Goal: Task Accomplishment & Management: Use online tool/utility

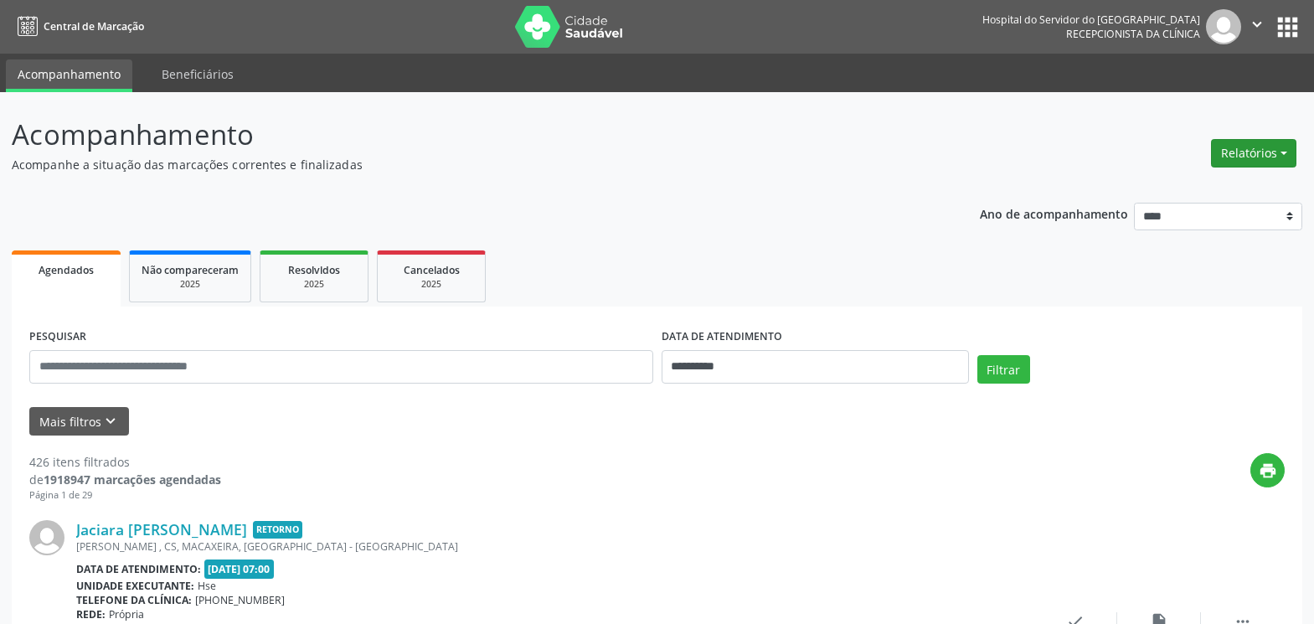
click at [1243, 157] on button "Relatórios" at bounding box center [1253, 153] width 85 height 28
click at [1187, 195] on link "Agendamentos" at bounding box center [1207, 189] width 180 height 23
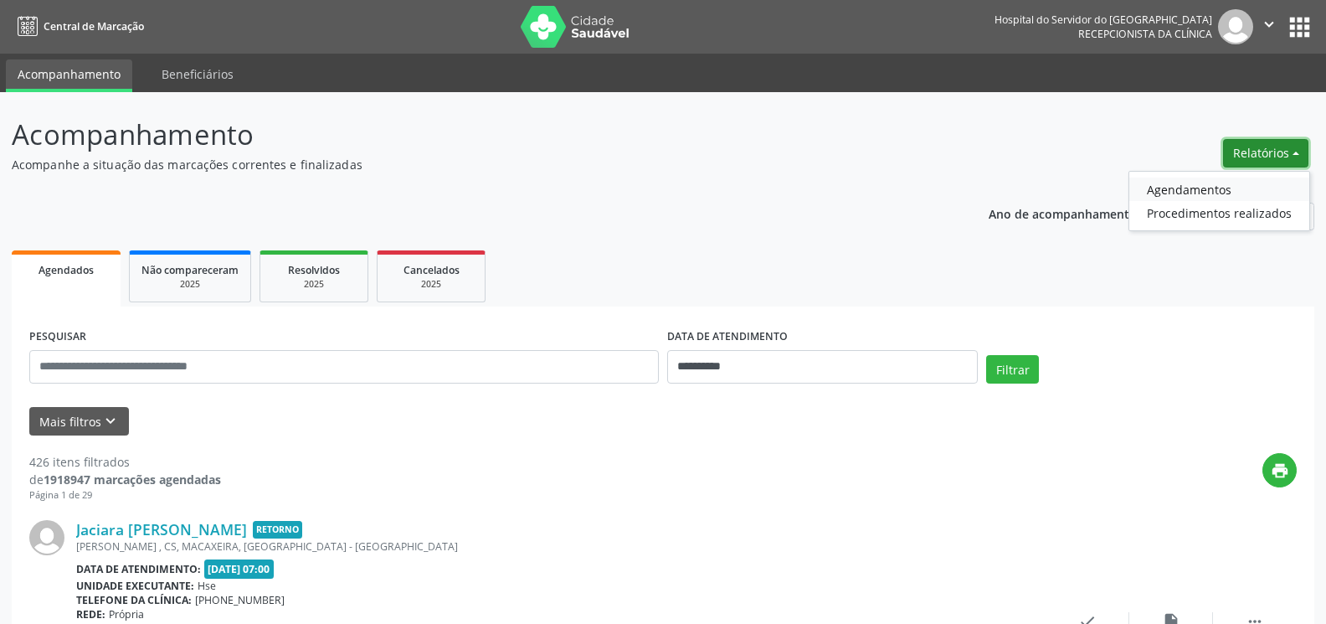
select select "*"
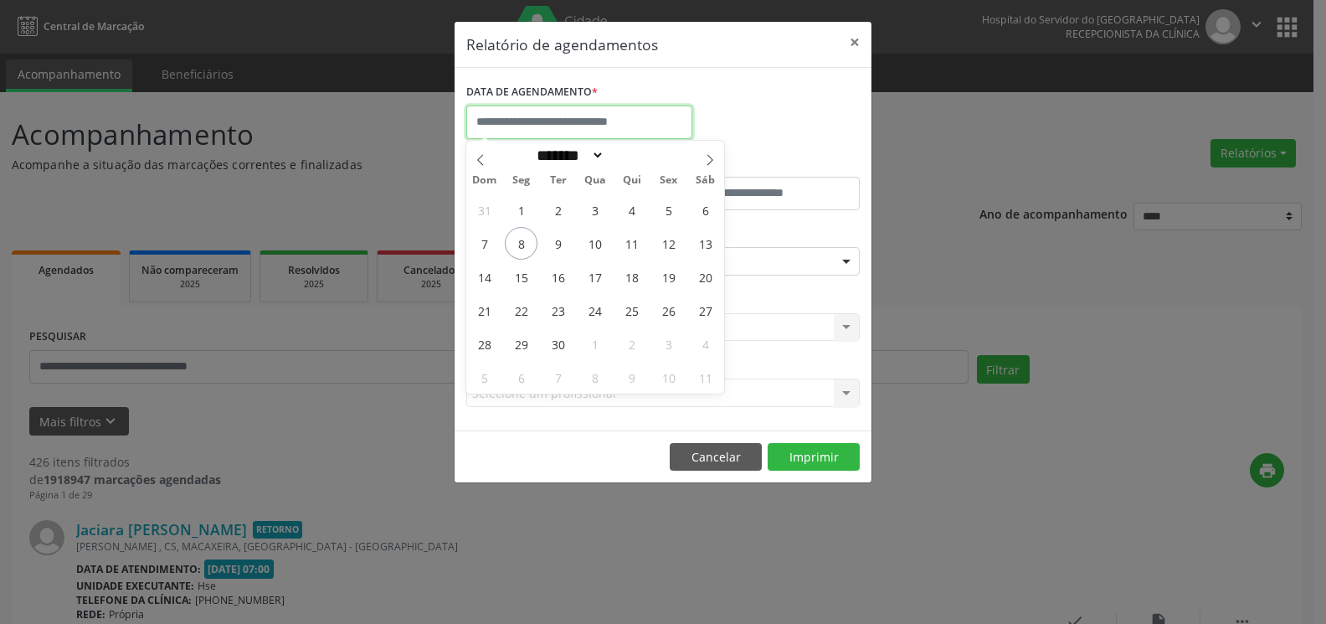
click at [635, 121] on input "text" at bounding box center [579, 122] width 226 height 33
click at [557, 244] on span "9" at bounding box center [558, 243] width 33 height 33
type input "**********"
click at [557, 244] on span "9" at bounding box center [558, 243] width 33 height 33
select select "*"
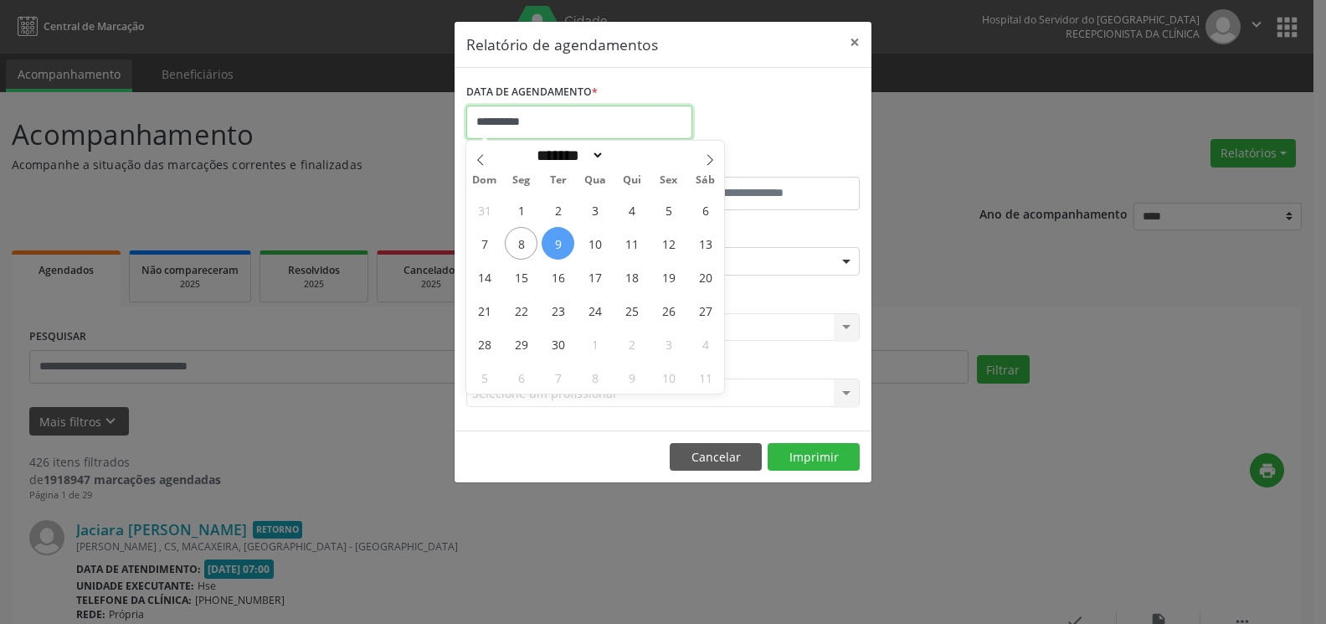
click at [630, 129] on input "**********" at bounding box center [579, 122] width 226 height 33
click at [524, 242] on span "8" at bounding box center [521, 243] width 33 height 33
type input "**********"
click at [671, 249] on span "12" at bounding box center [668, 243] width 33 height 33
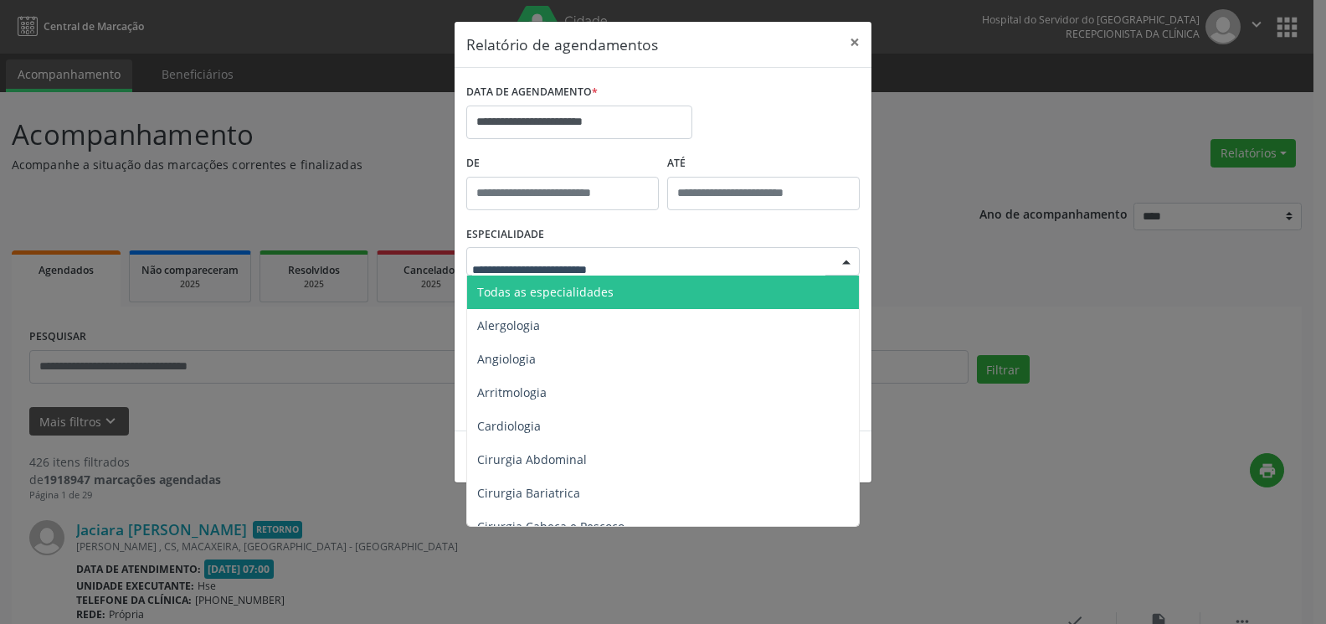
click at [677, 265] on div at bounding box center [663, 261] width 394 height 28
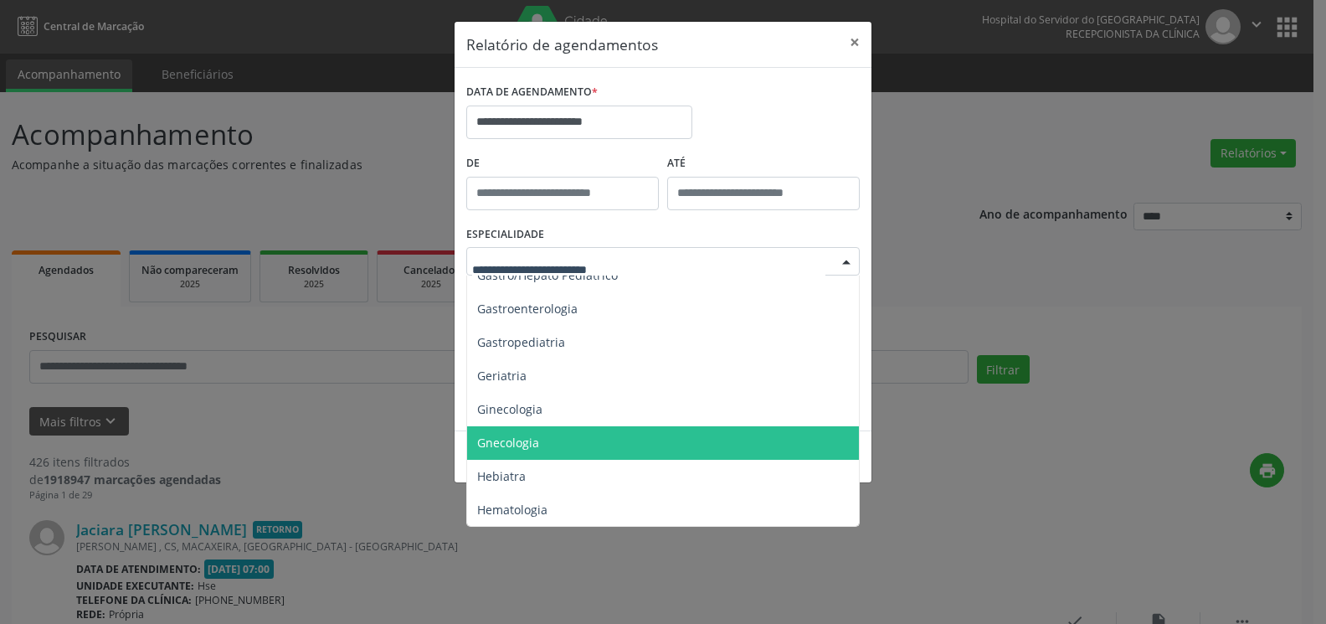
scroll to position [1172, 0]
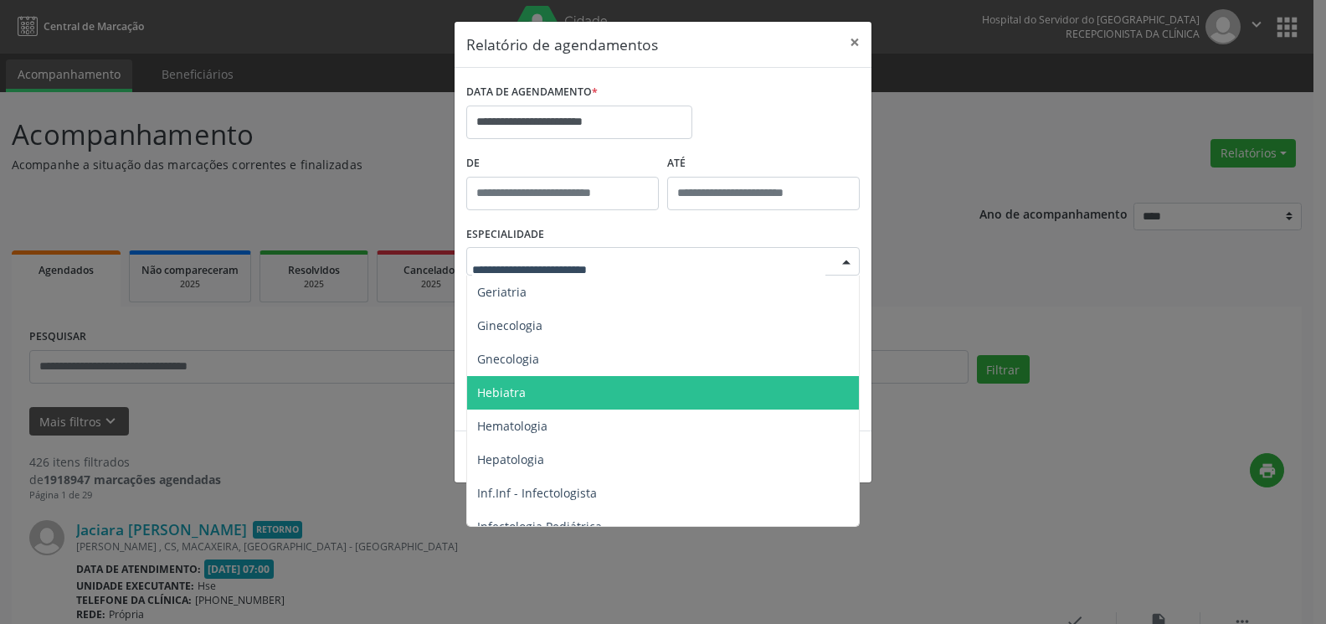
click at [626, 390] on span "Hebiatra" at bounding box center [664, 392] width 394 height 33
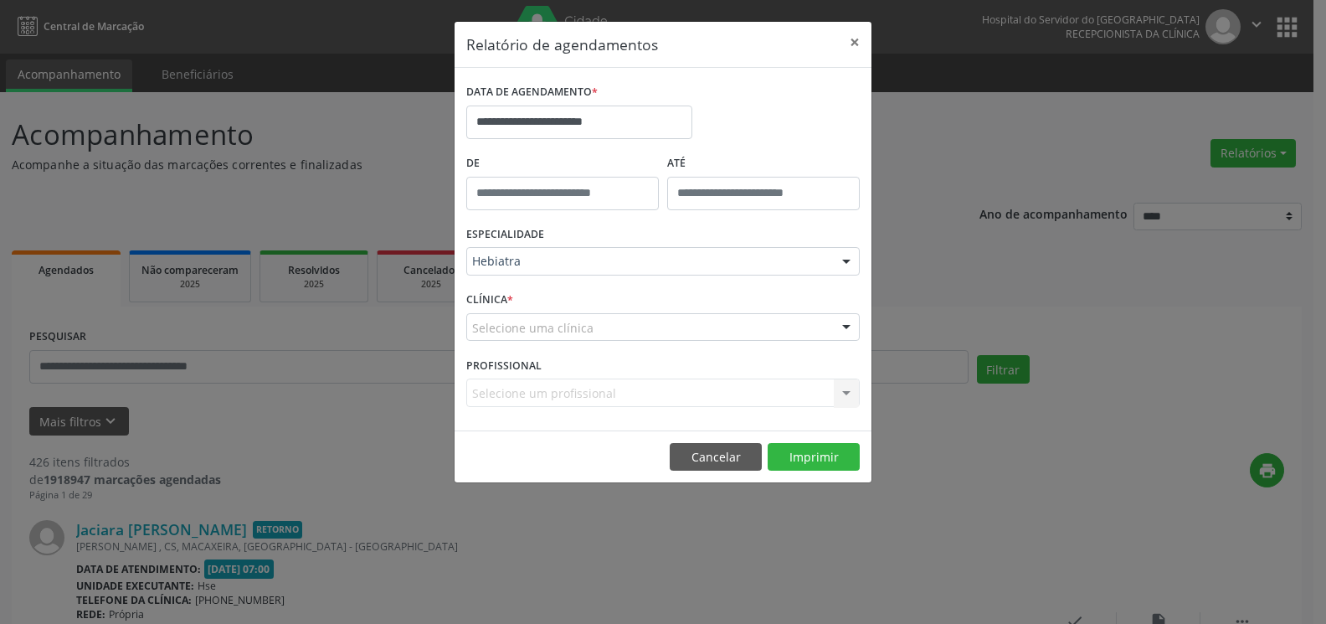
click at [651, 327] on div "Selecione uma clínica" at bounding box center [663, 327] width 394 height 28
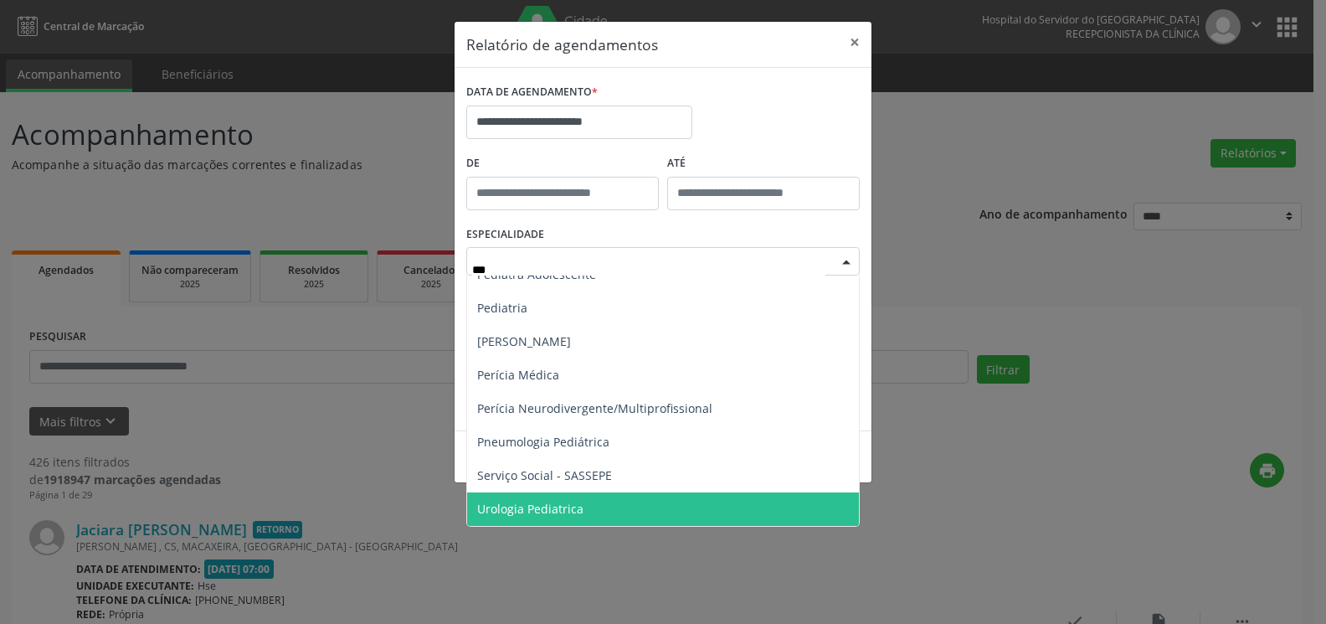
scroll to position [152, 0]
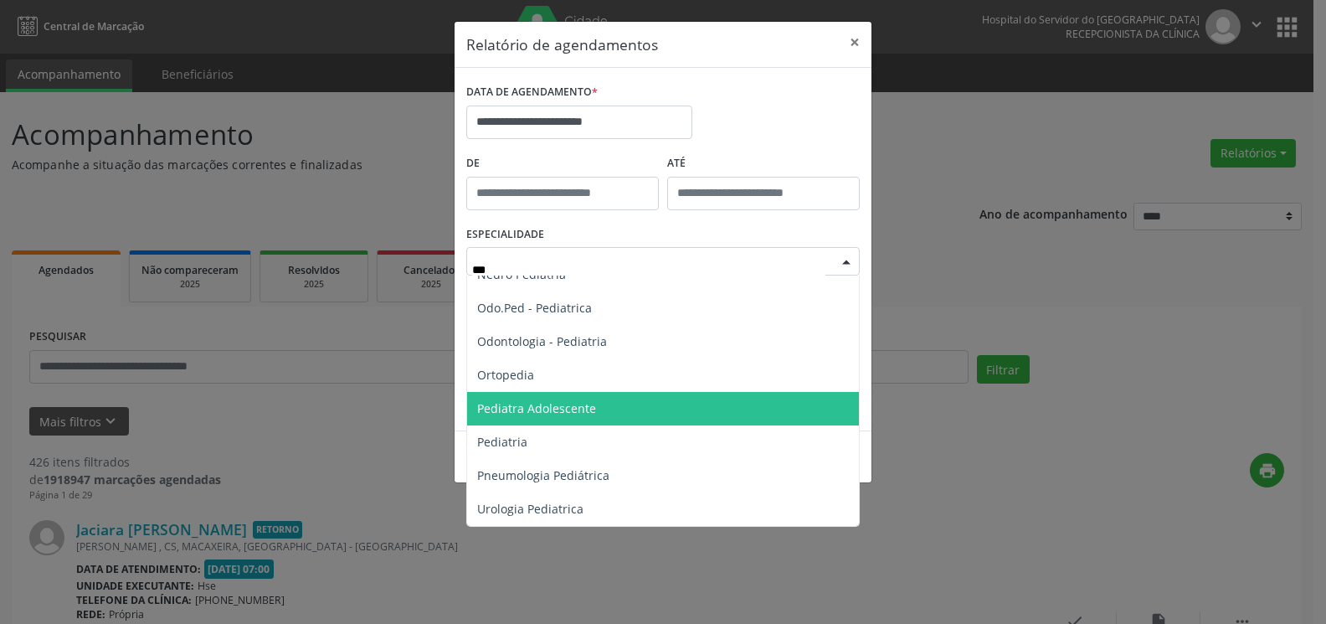
click at [569, 396] on span "Pediatra Adolescente" at bounding box center [663, 408] width 392 height 33
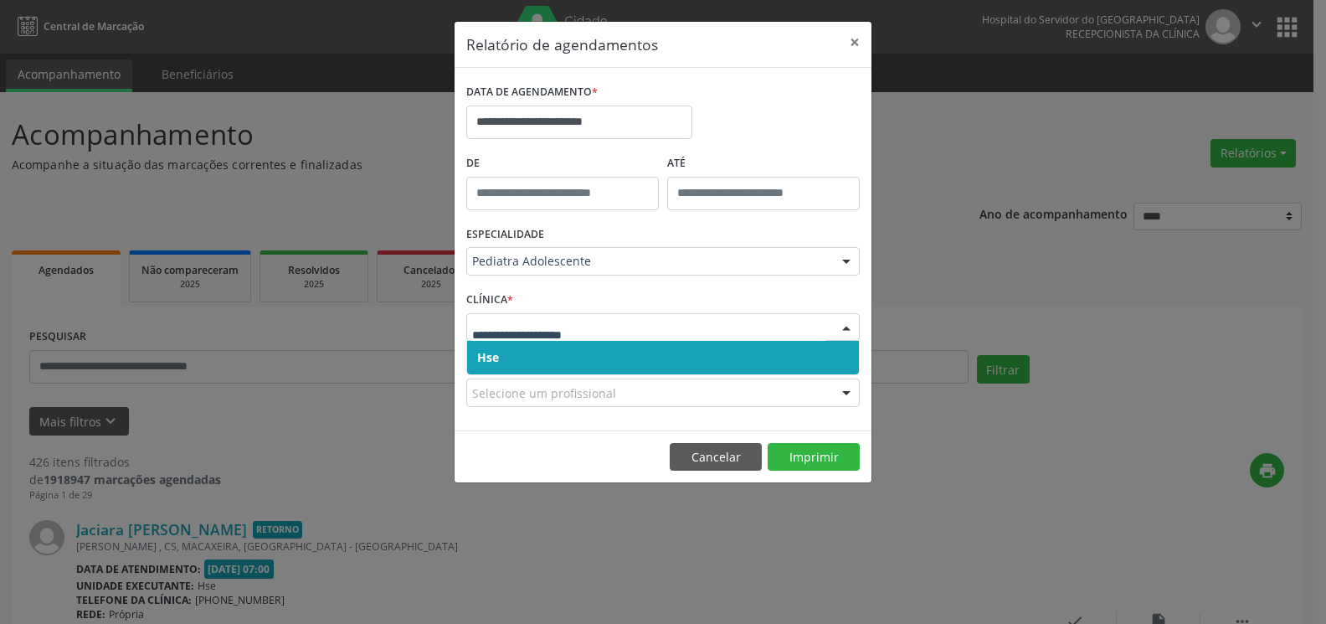
click at [591, 361] on span "Hse" at bounding box center [663, 357] width 392 height 33
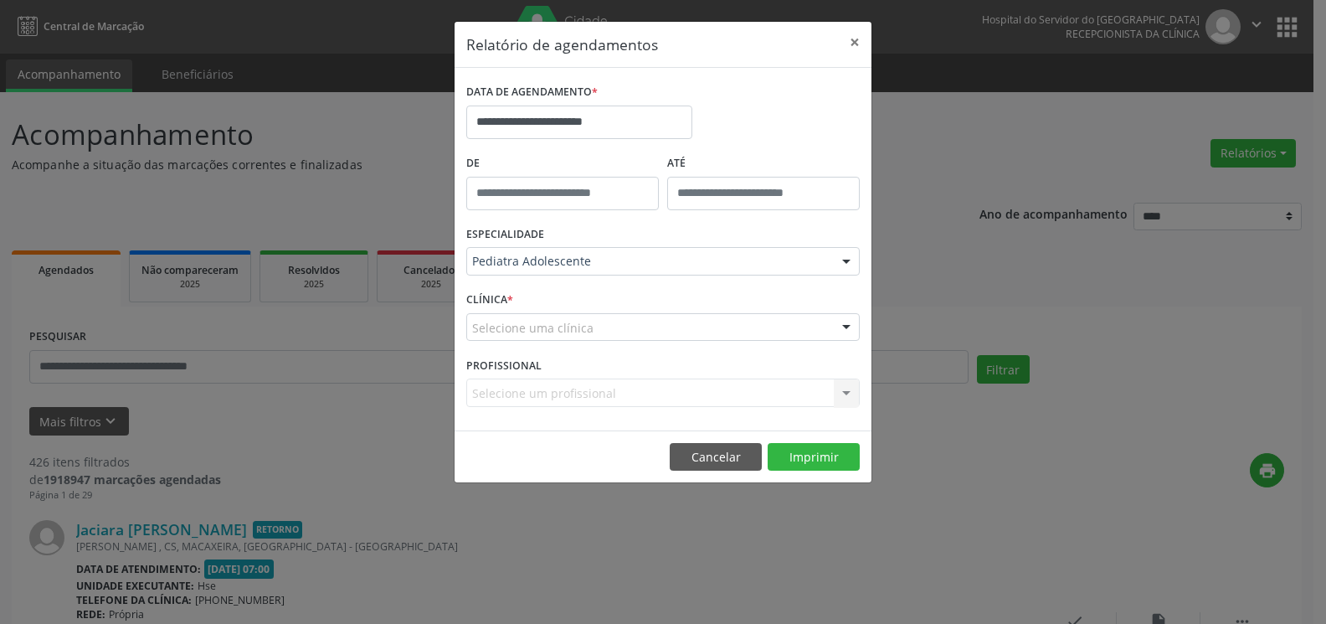
click at [594, 337] on div "Selecione uma clínica" at bounding box center [663, 327] width 394 height 28
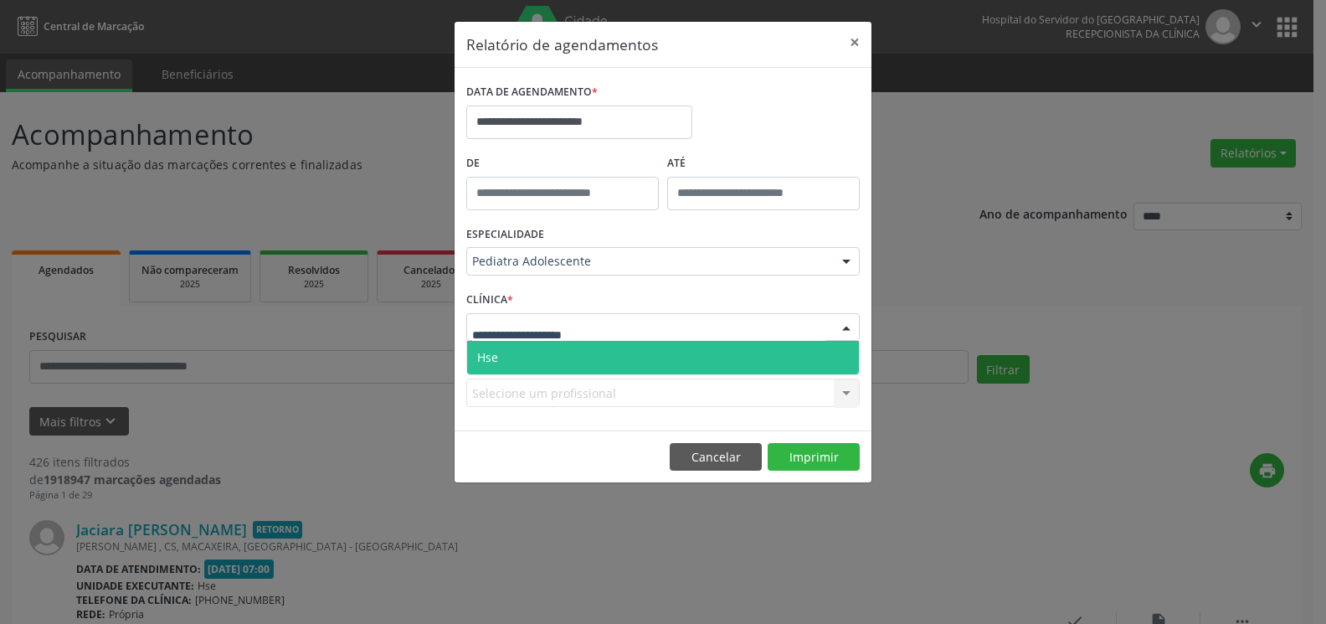
click at [594, 351] on span "Hse" at bounding box center [663, 357] width 392 height 33
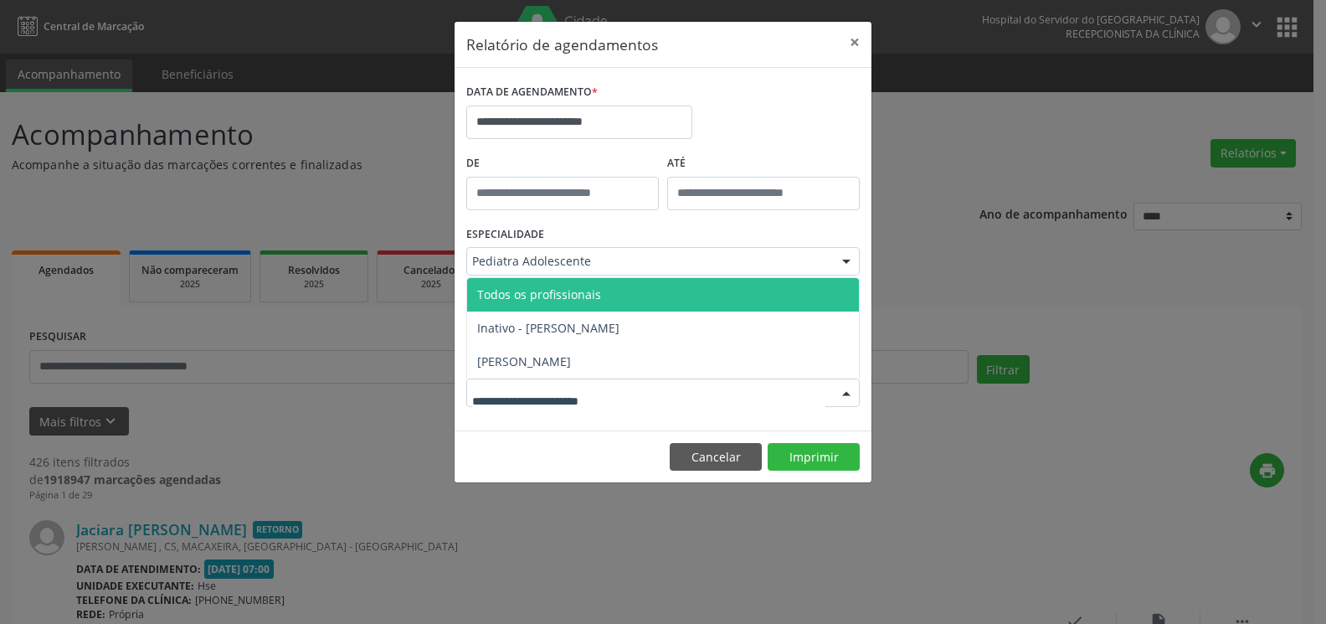
click at [676, 401] on div at bounding box center [663, 392] width 394 height 28
click at [677, 296] on span "Todos os profissionais" at bounding box center [663, 294] width 392 height 33
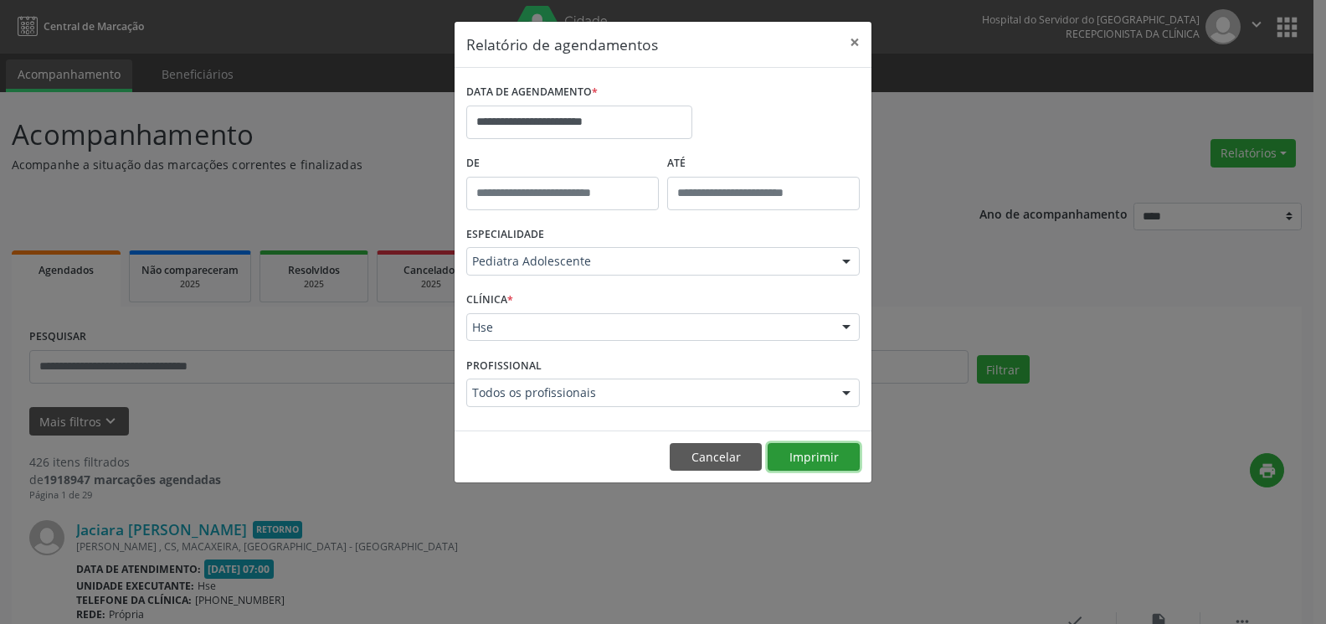
click at [775, 445] on button "Imprimir" at bounding box center [814, 457] width 92 height 28
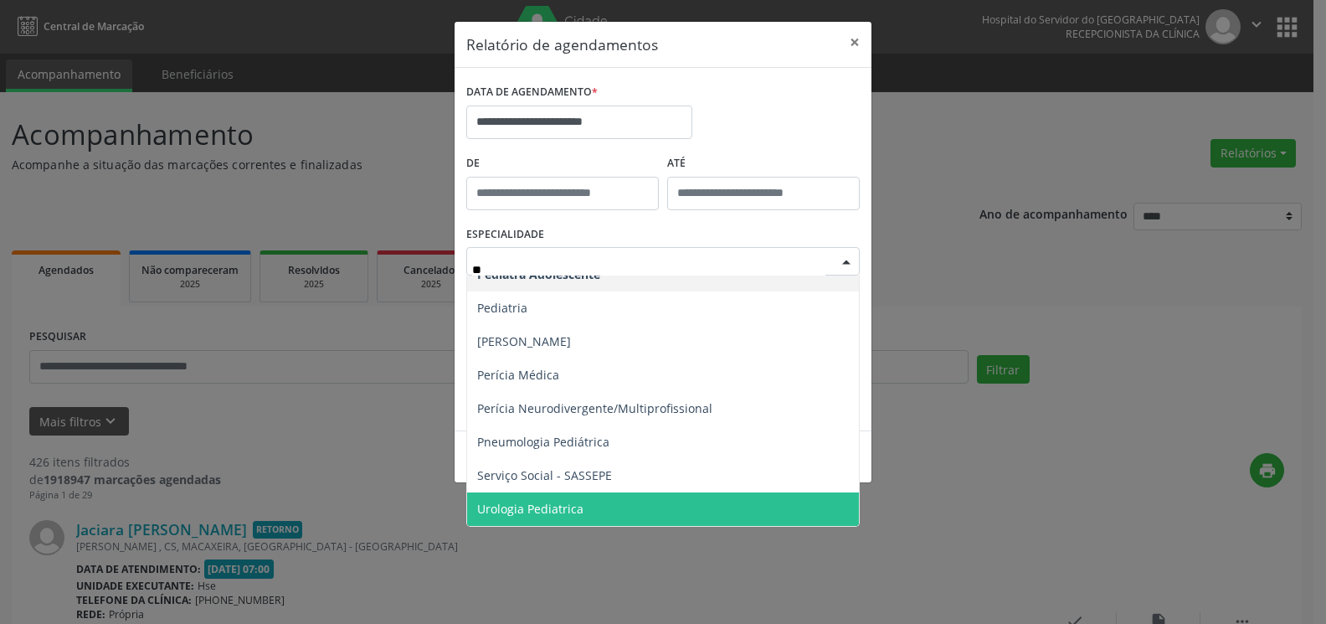
type input "***"
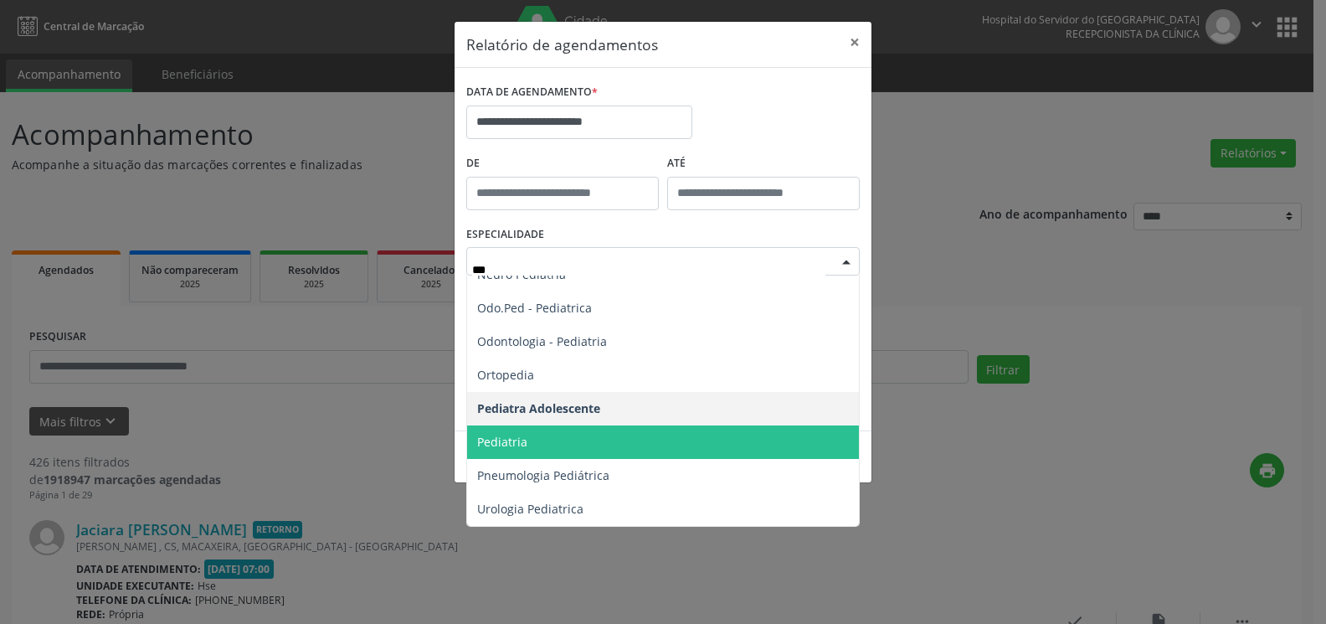
click at [563, 438] on span "Pediatria" at bounding box center [663, 441] width 392 height 33
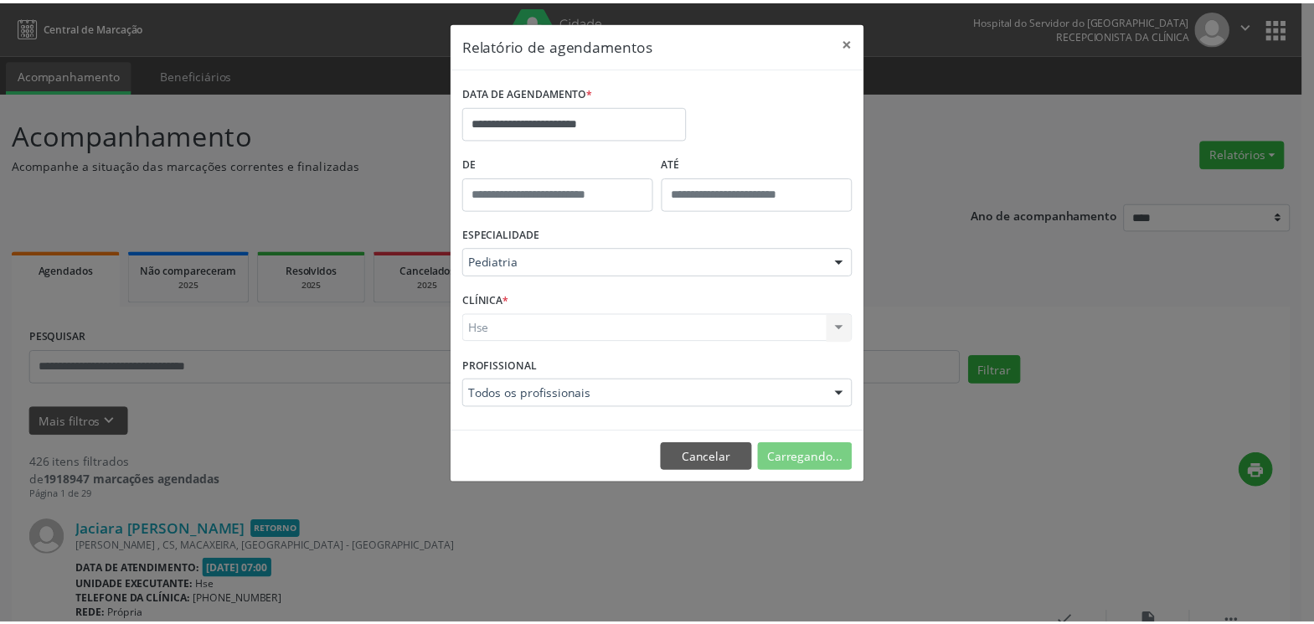
scroll to position [1135, 0]
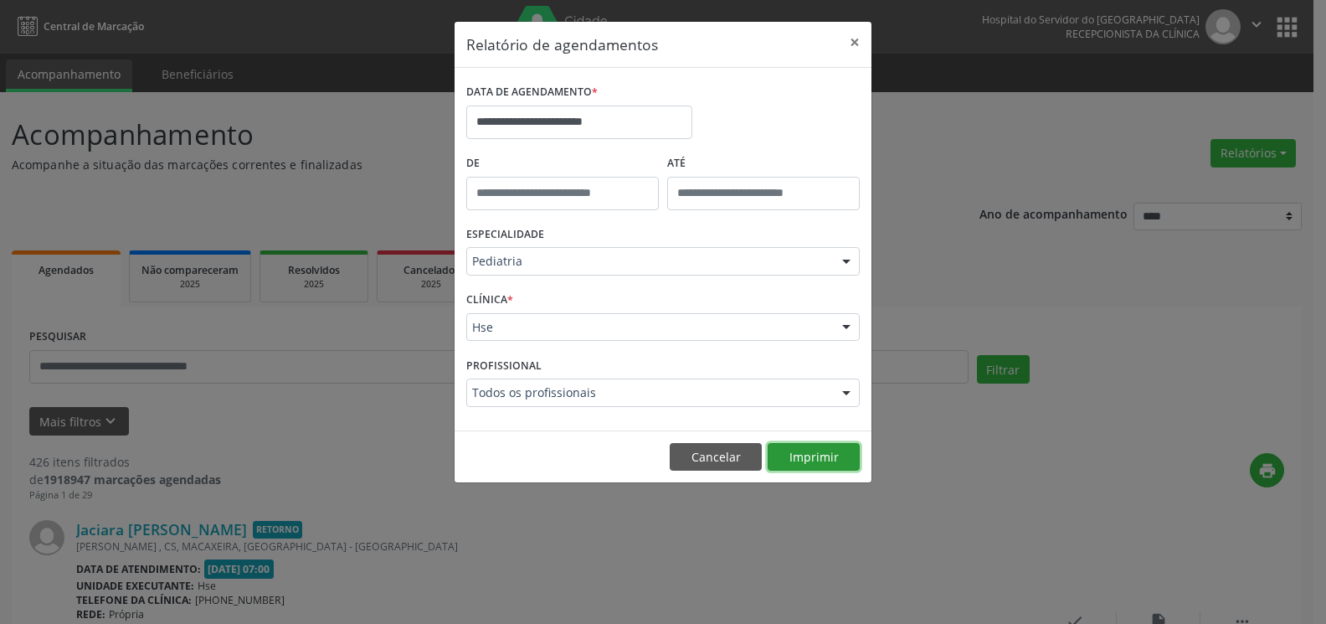
click at [791, 459] on button "Imprimir" at bounding box center [814, 457] width 92 height 28
click at [852, 44] on button "×" at bounding box center [854, 42] width 33 height 41
